Goal: Obtain resource: Obtain resource

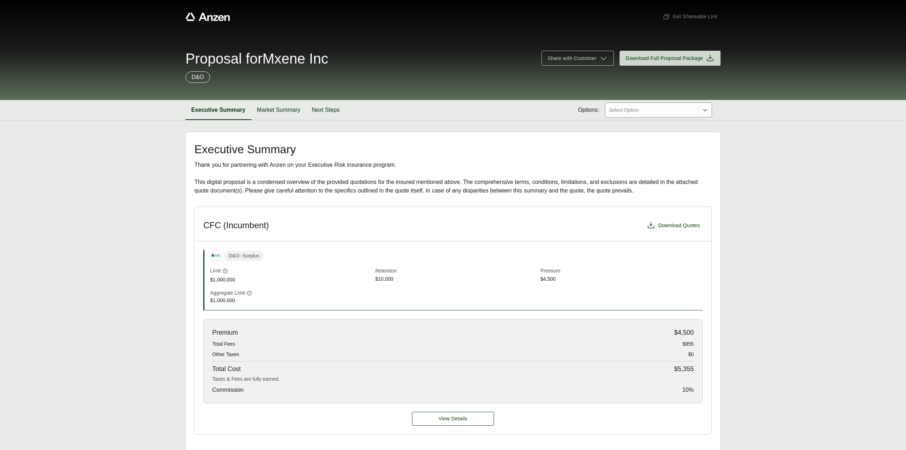
click at [686, 229] on span "Download Quotes" at bounding box center [679, 225] width 42 height 7
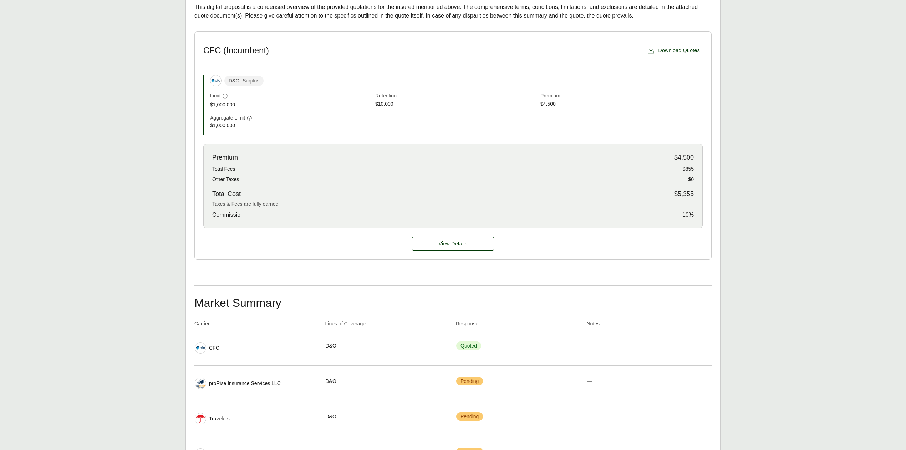
scroll to position [173, 0]
click at [450, 249] on span "View Details" at bounding box center [453, 245] width 29 height 7
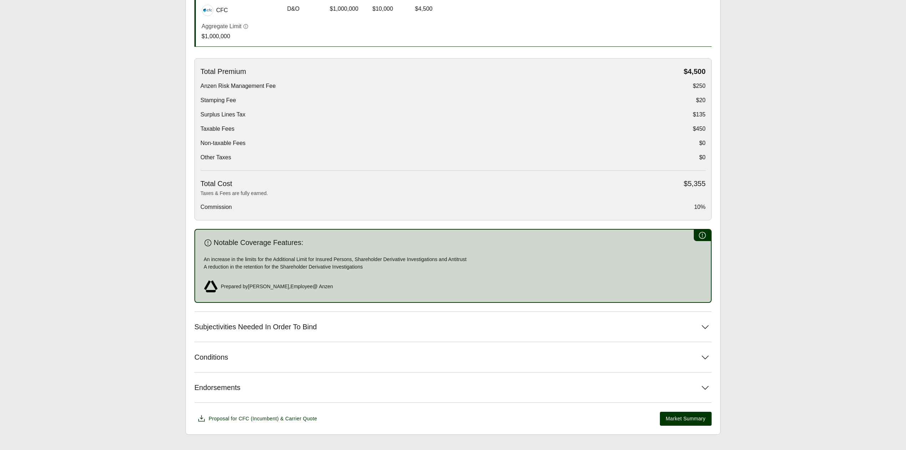
scroll to position [190, 0]
click at [237, 329] on span "Subjectivities Needed In Order To Bind" at bounding box center [255, 326] width 122 height 9
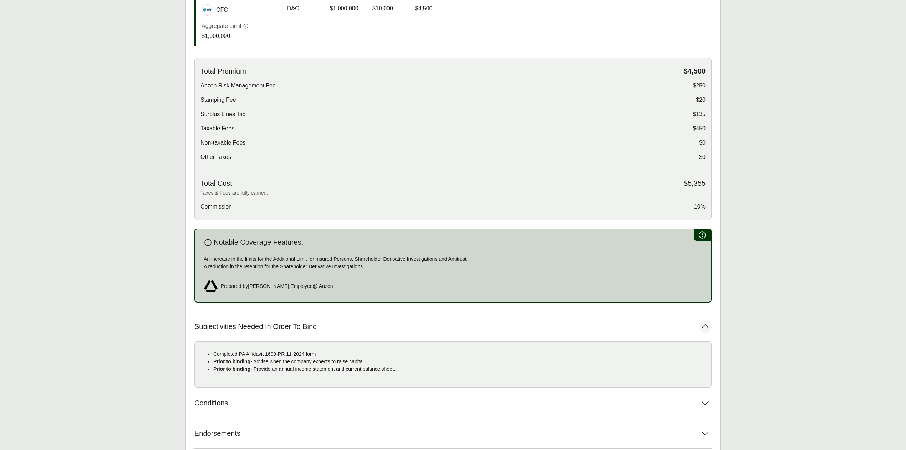
drag, startPoint x: 213, startPoint y: 355, endPoint x: 428, endPoint y: 370, distance: 215.0
click at [428, 370] on ul "Completed PA Affidavit 1609-PR 11-2024 form Prior to binding - Advise when the …" at bounding box center [453, 361] width 505 height 22
copy ul "Completed PA Affidavit 1609-PR 11-2024 form Prior to binding - Advise when the …"
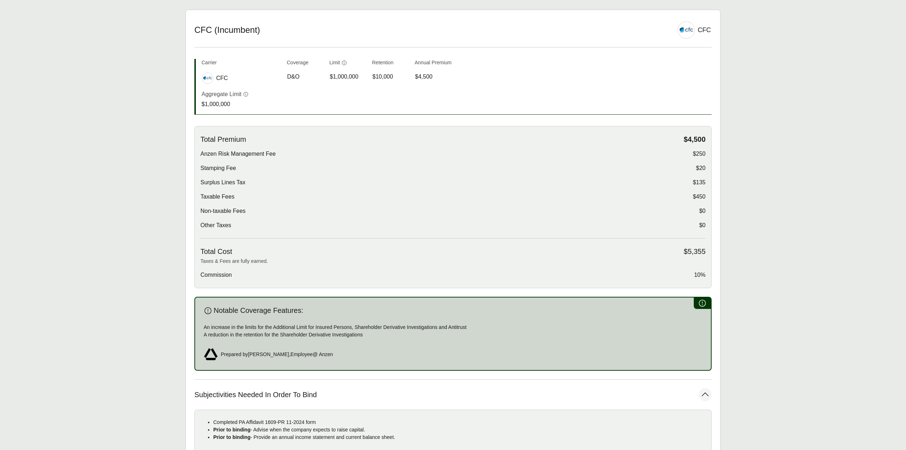
scroll to position [47, 0]
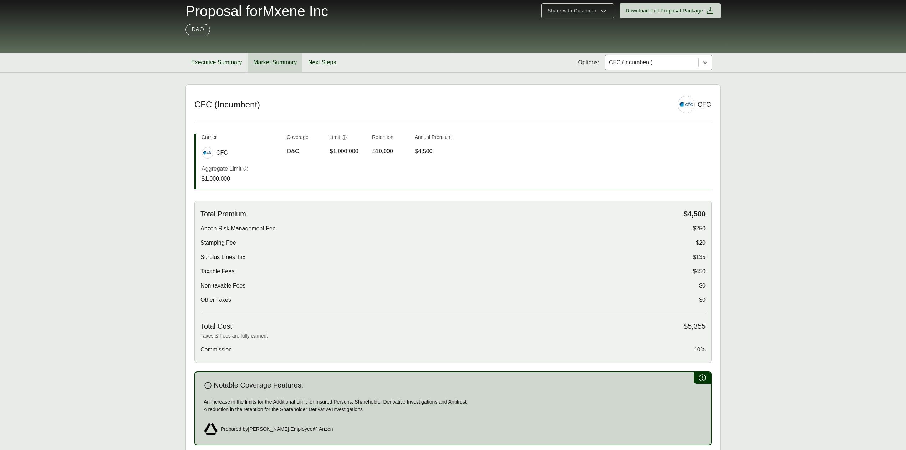
click at [271, 64] on button "Market Summary" at bounding box center [275, 62] width 55 height 20
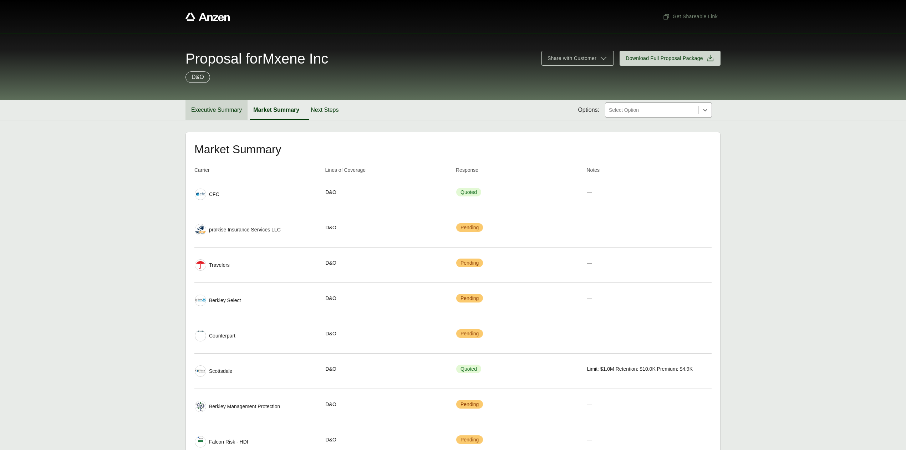
click at [233, 112] on button "Executive Summary" at bounding box center [217, 110] width 62 height 20
